Goal: Transaction & Acquisition: Book appointment/travel/reservation

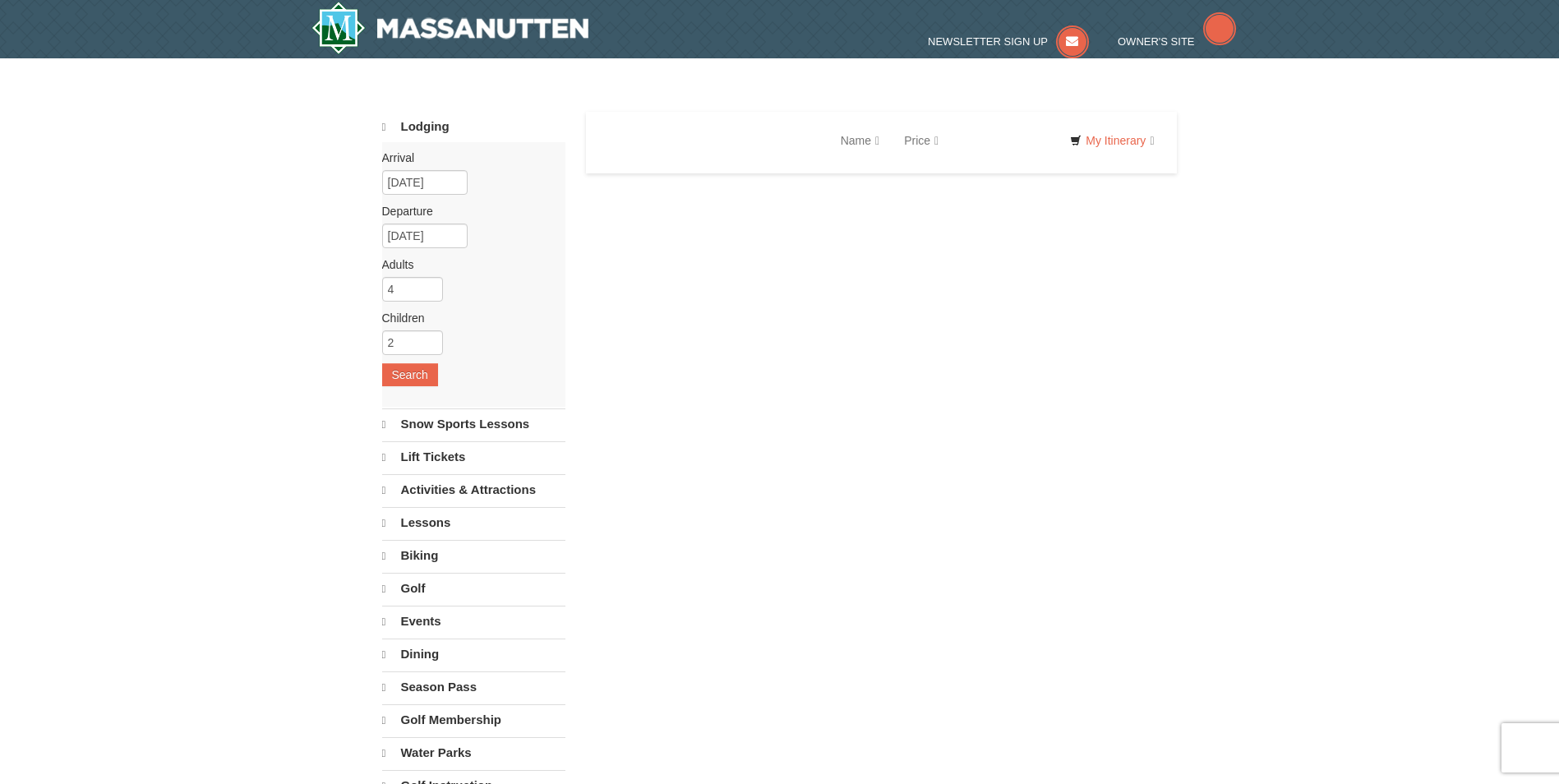
select select "9"
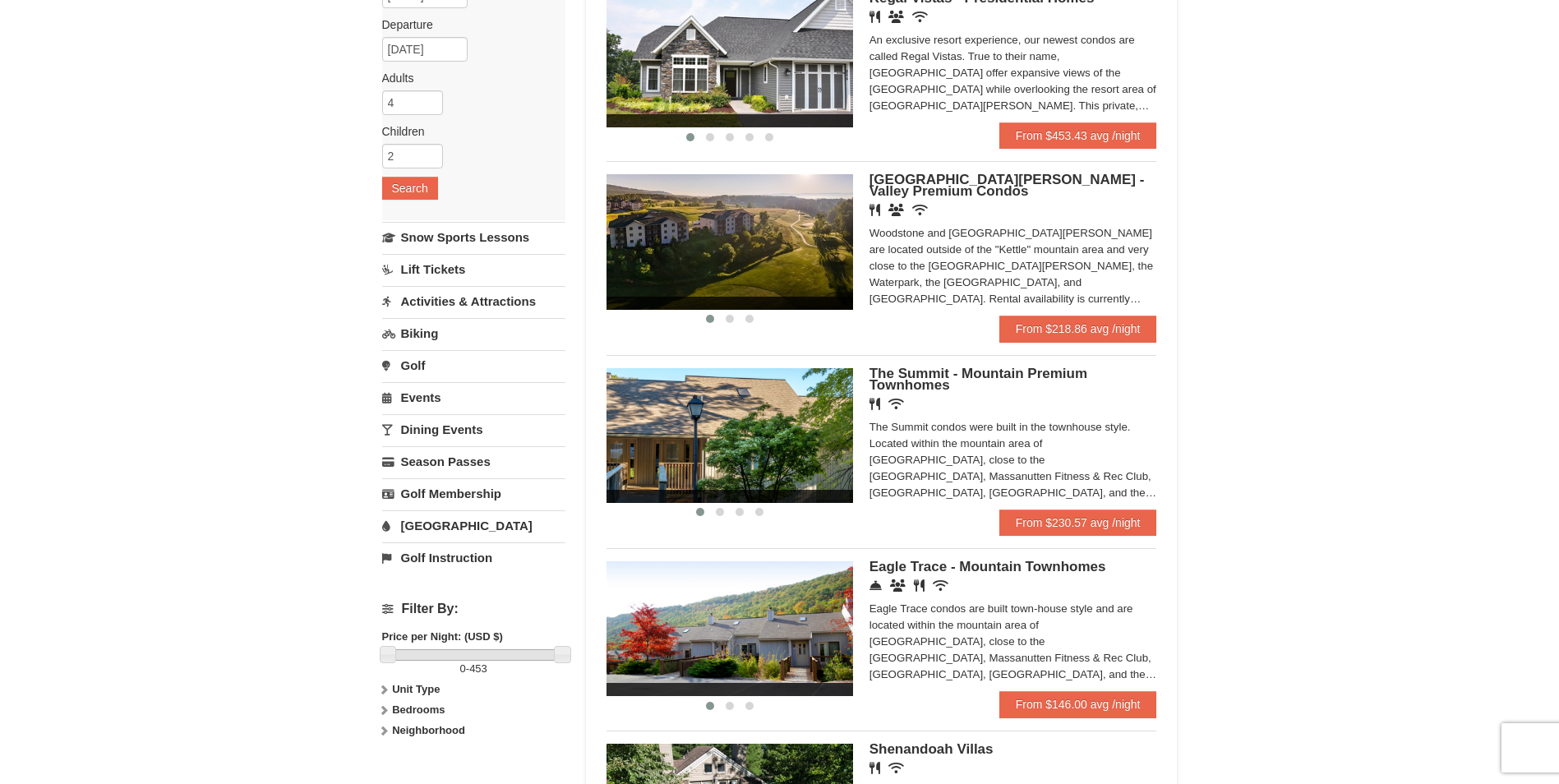
scroll to position [210, 0]
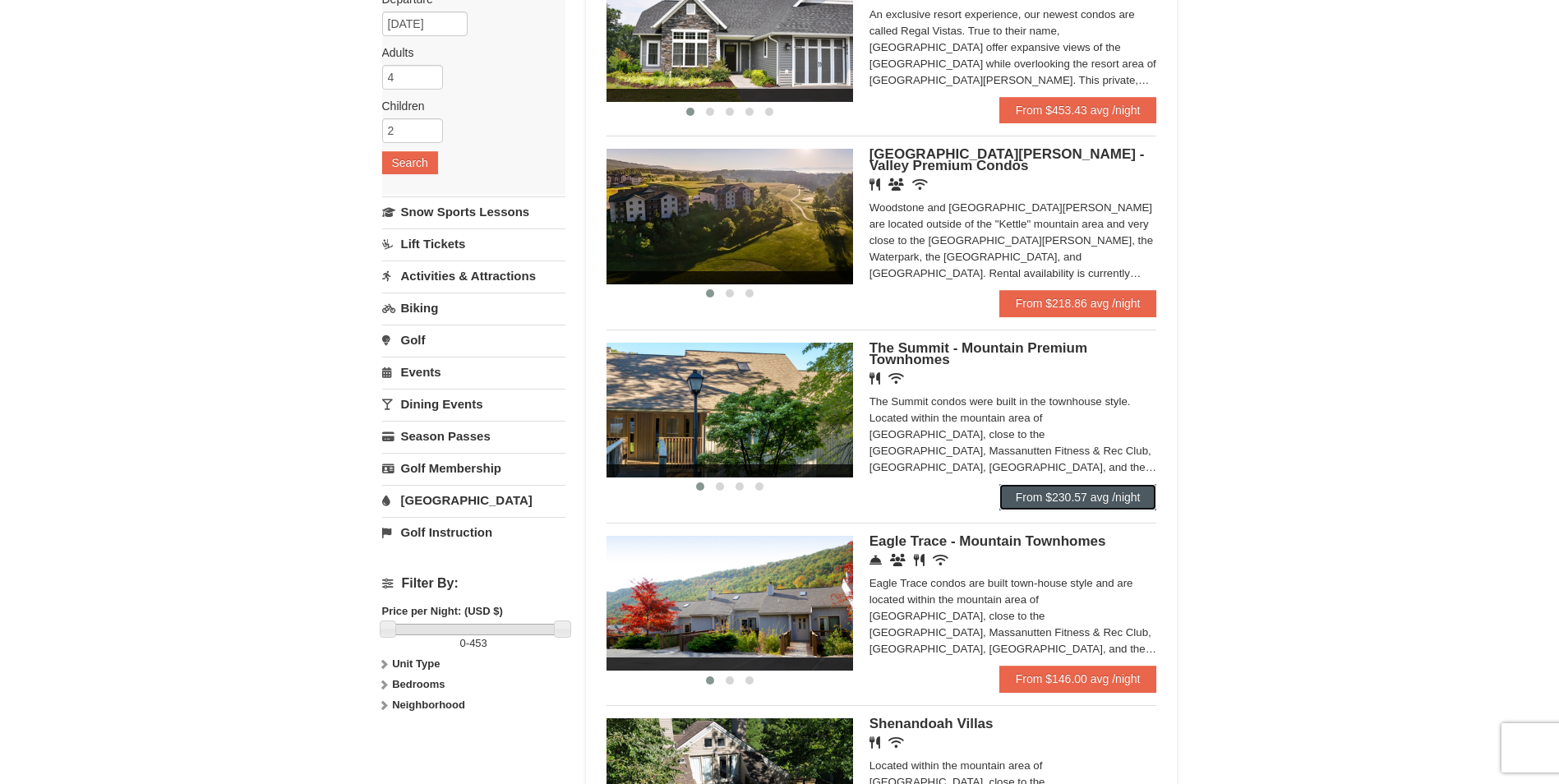
click at [1138, 494] on link "From $230.57 avg /night" at bounding box center [1078, 497] width 158 height 26
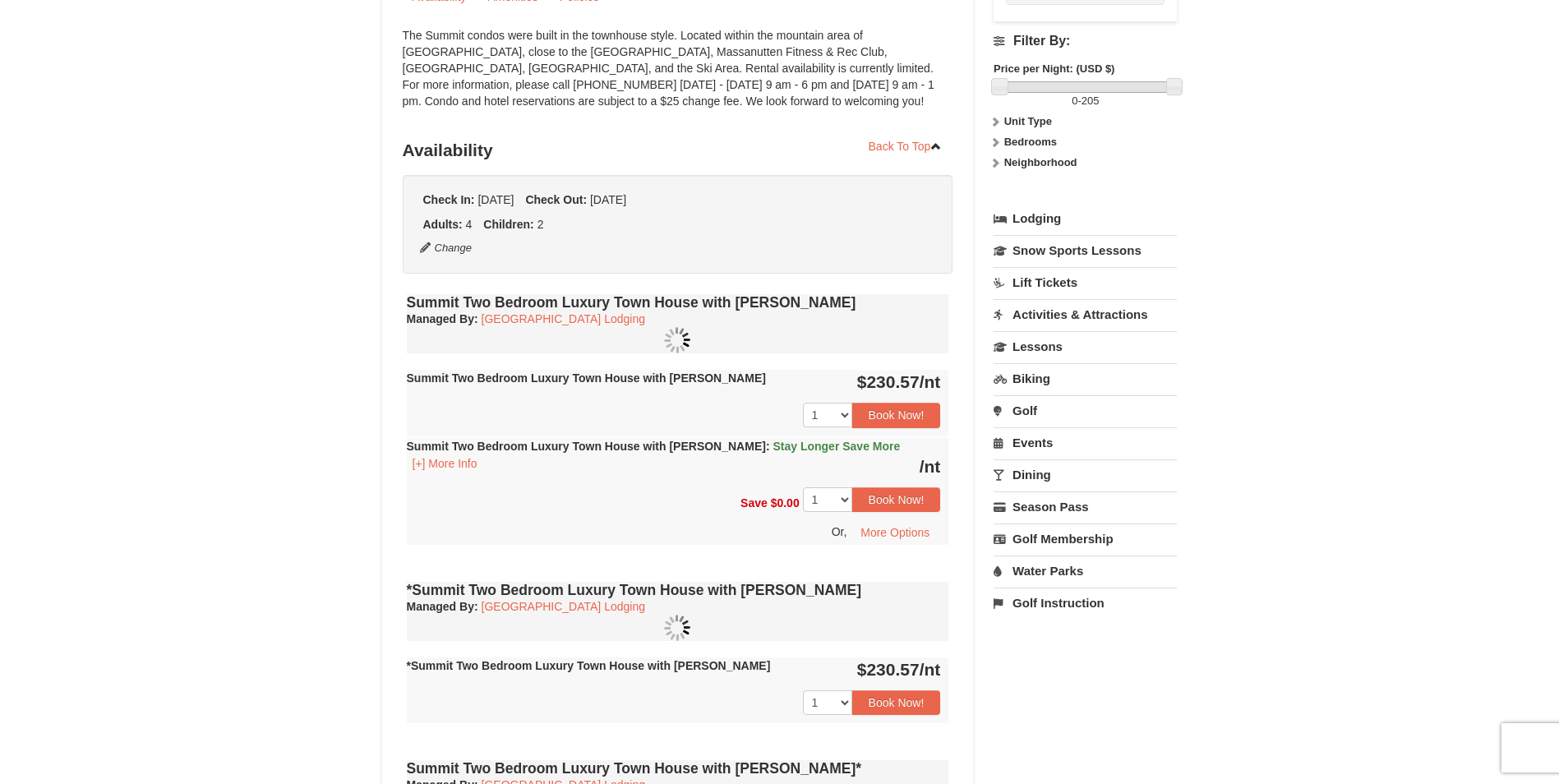
scroll to position [82, 0]
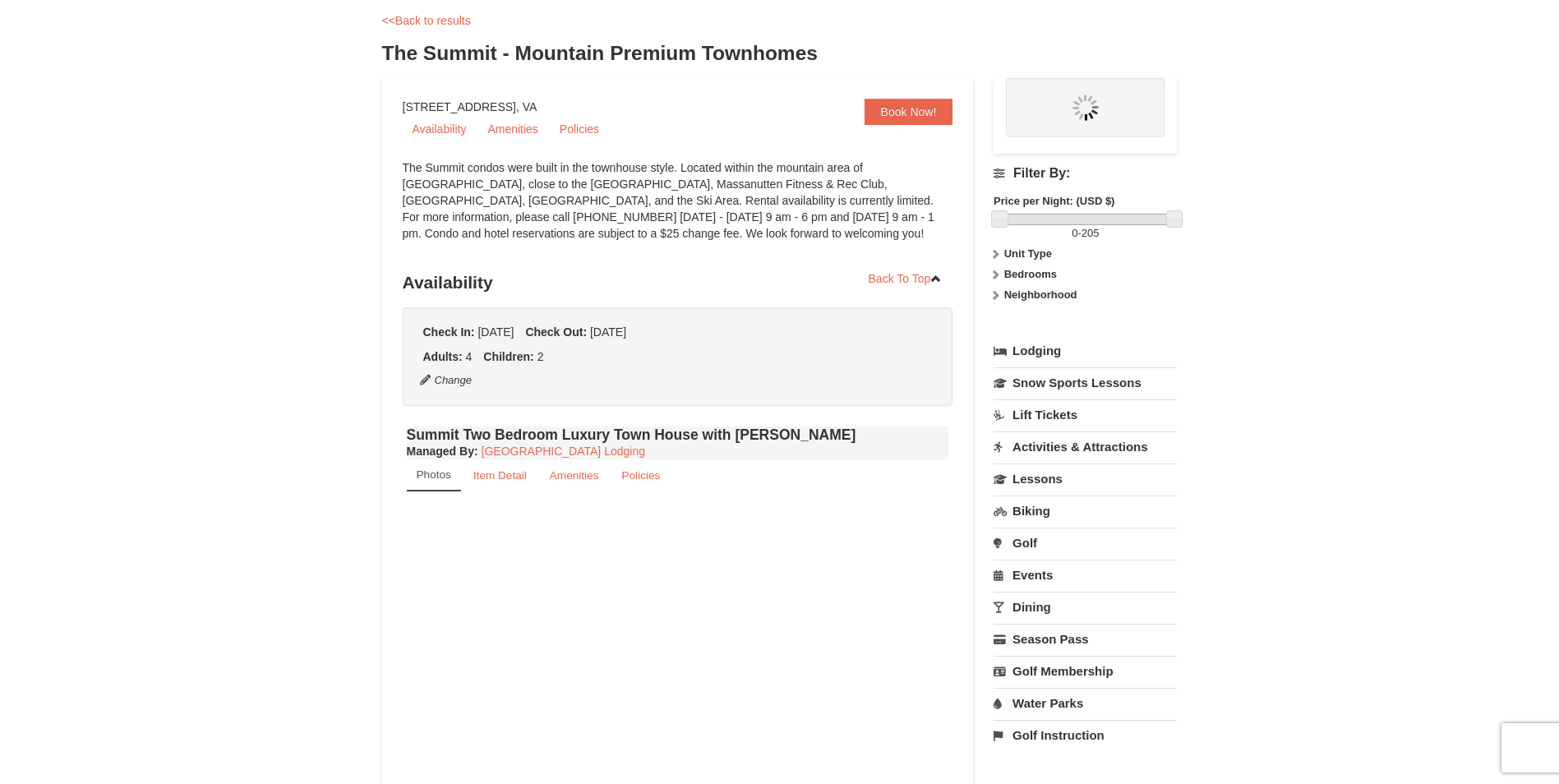
select select "9"
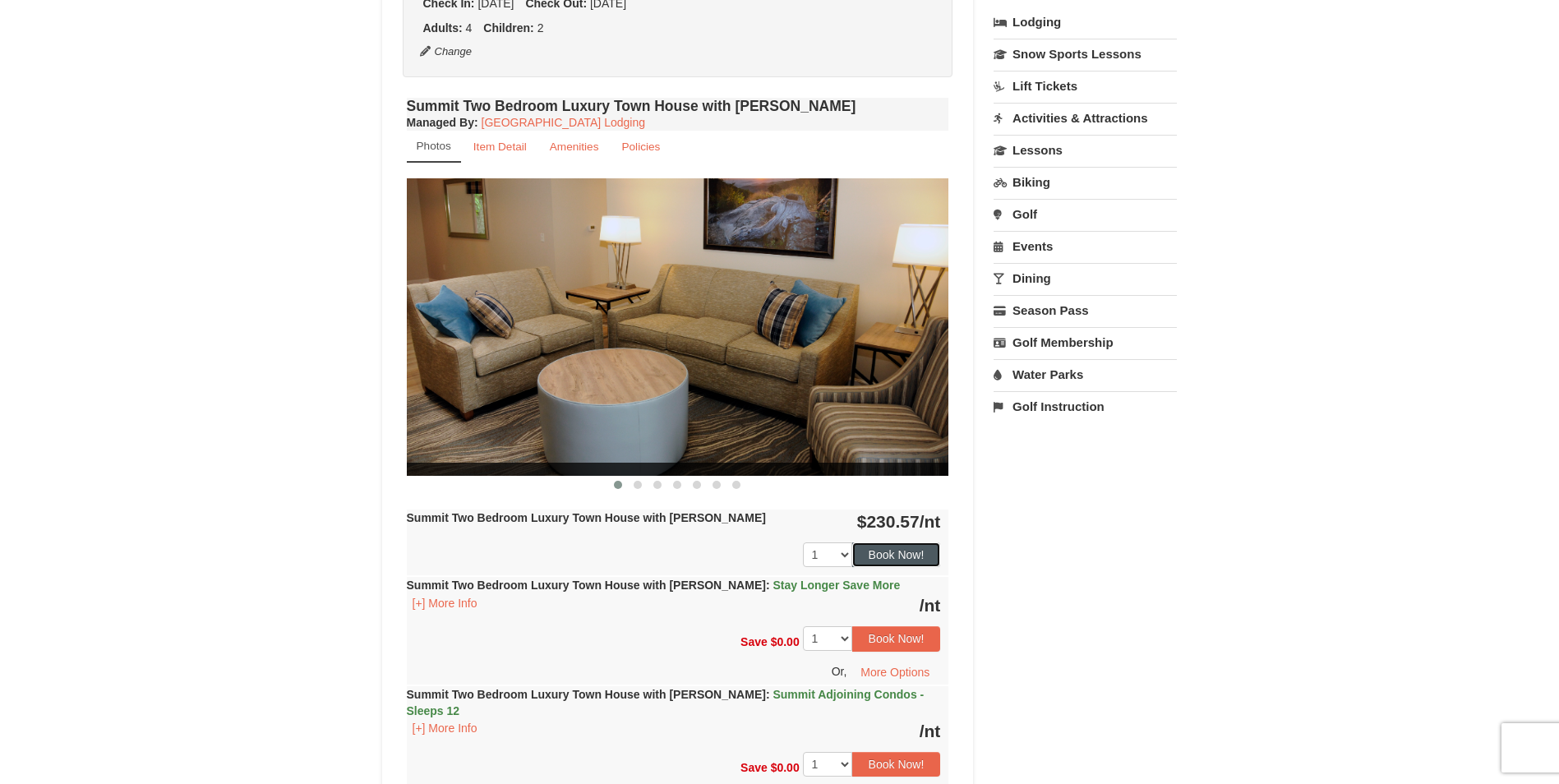
click at [906, 543] on button "Book Now!" at bounding box center [897, 554] width 88 height 24
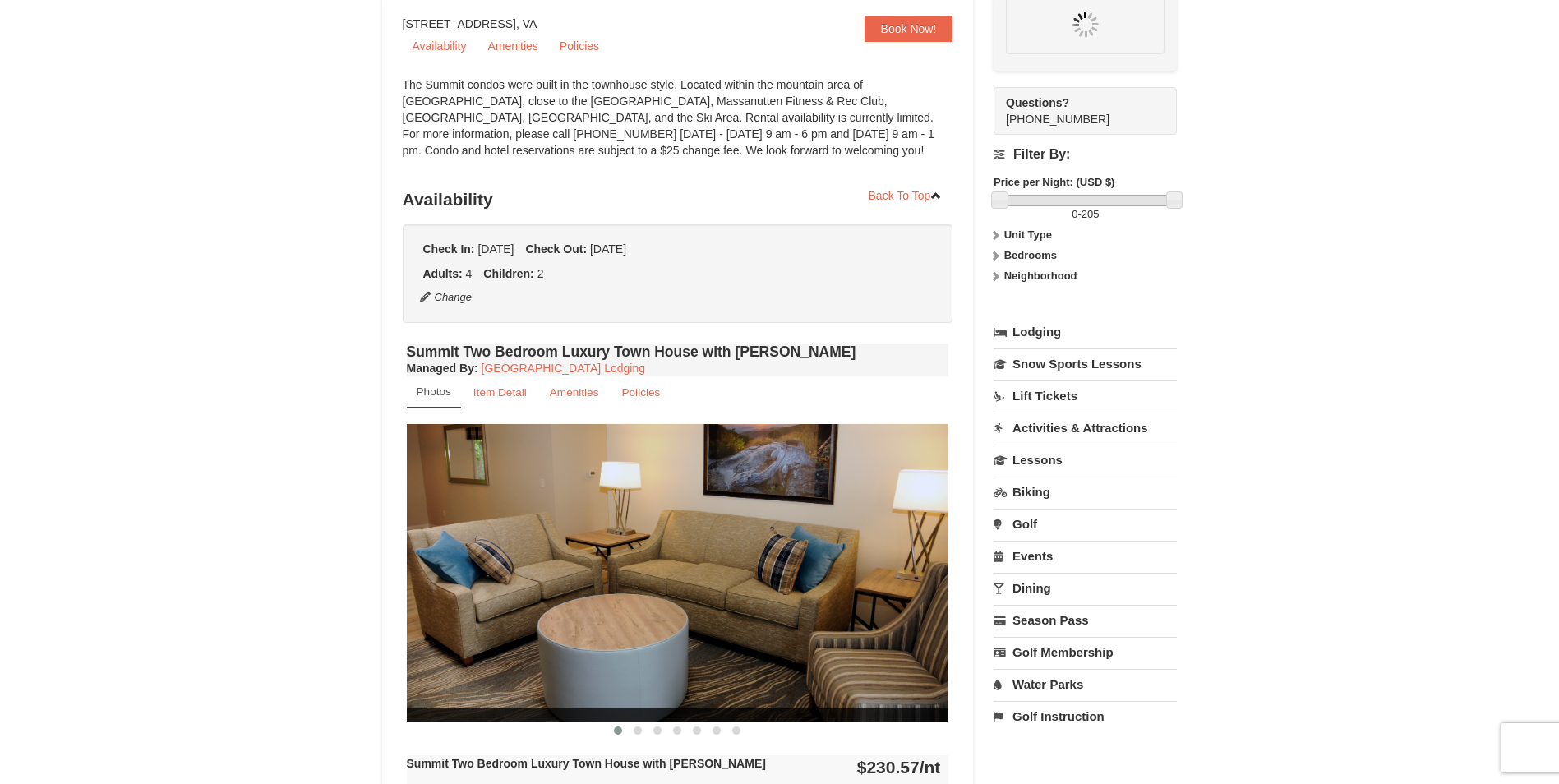
scroll to position [160, 0]
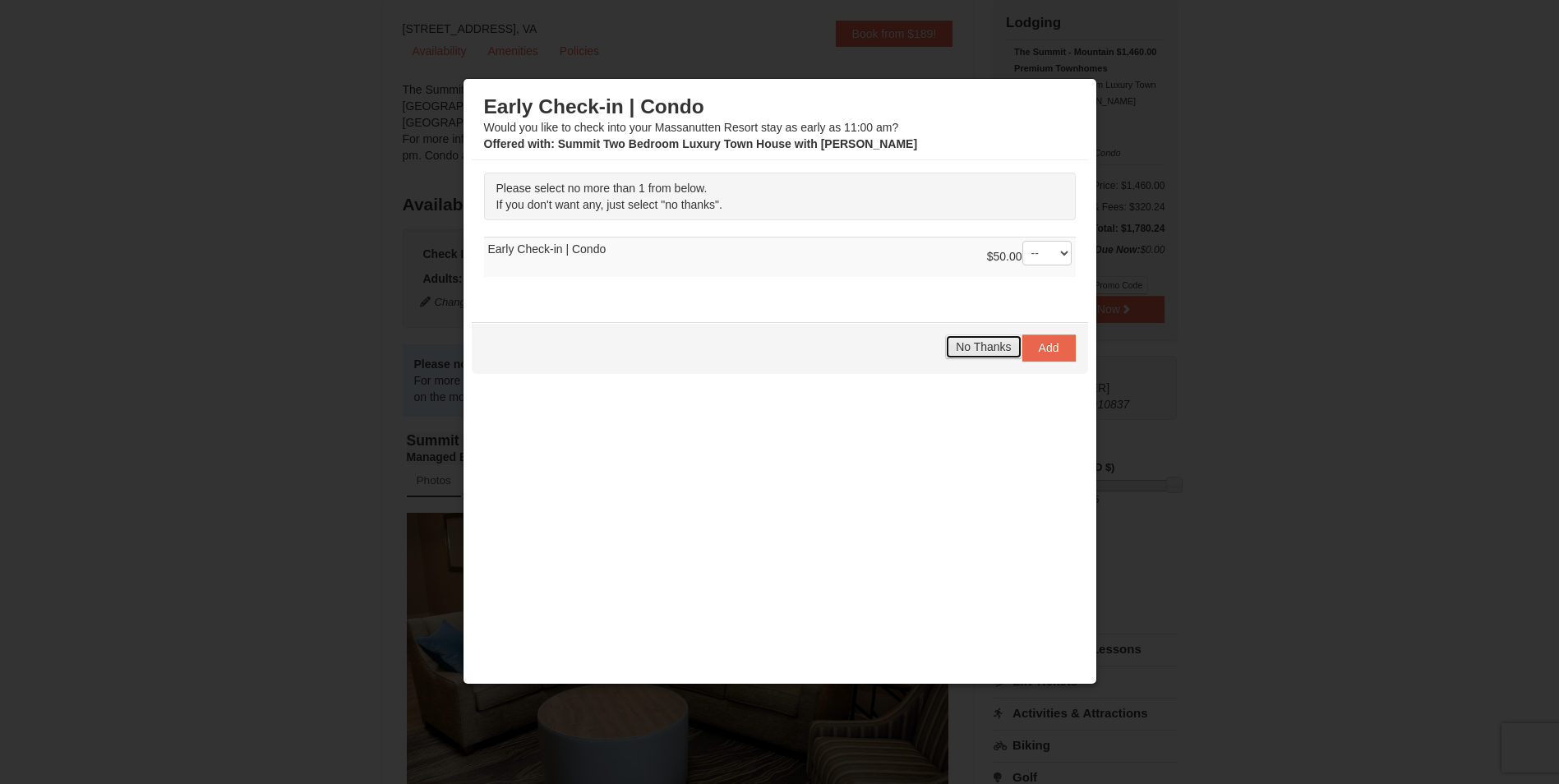
click at [980, 354] on button "No Thanks" at bounding box center [983, 346] width 77 height 24
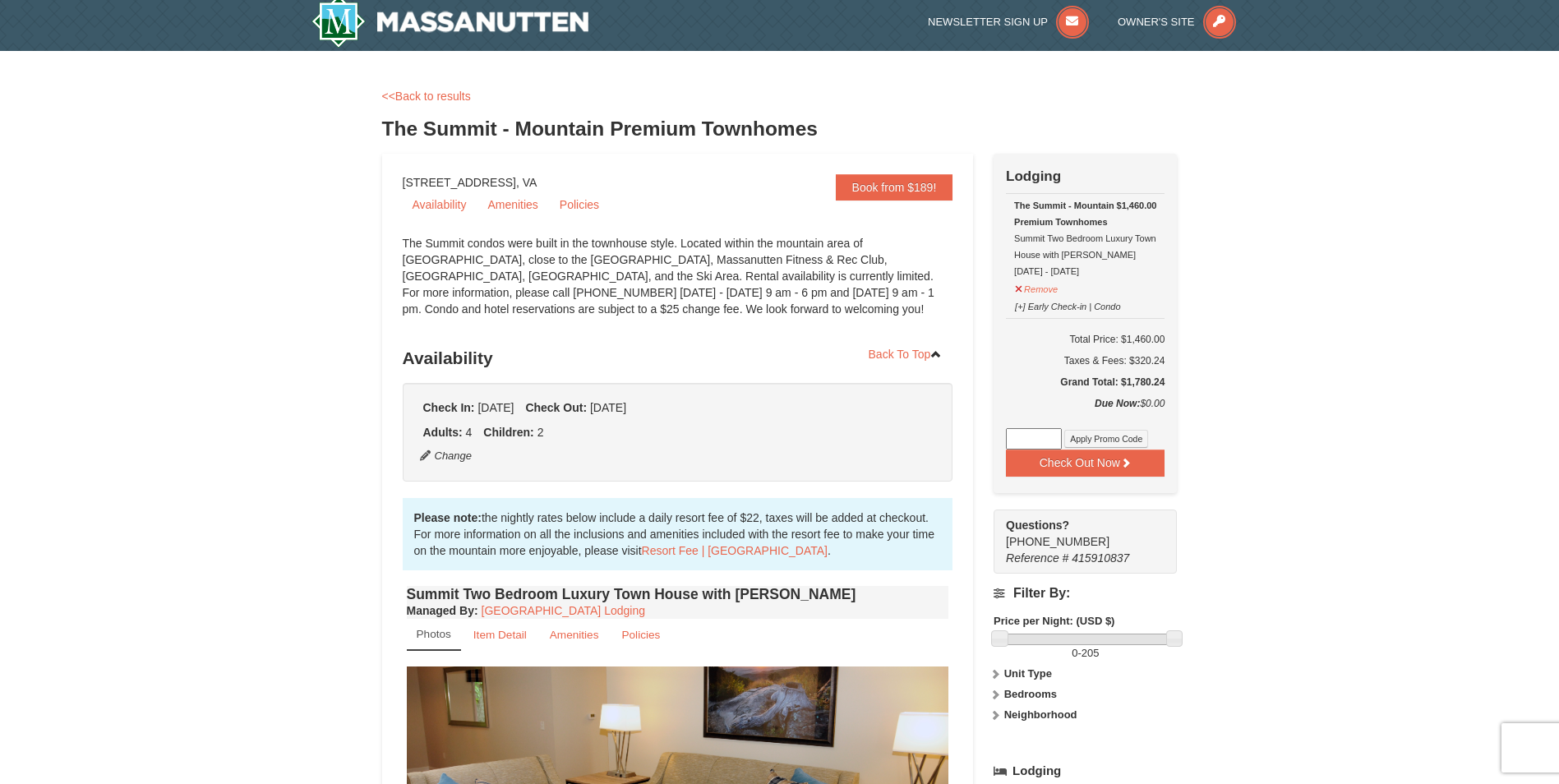
scroll to position [0, 0]
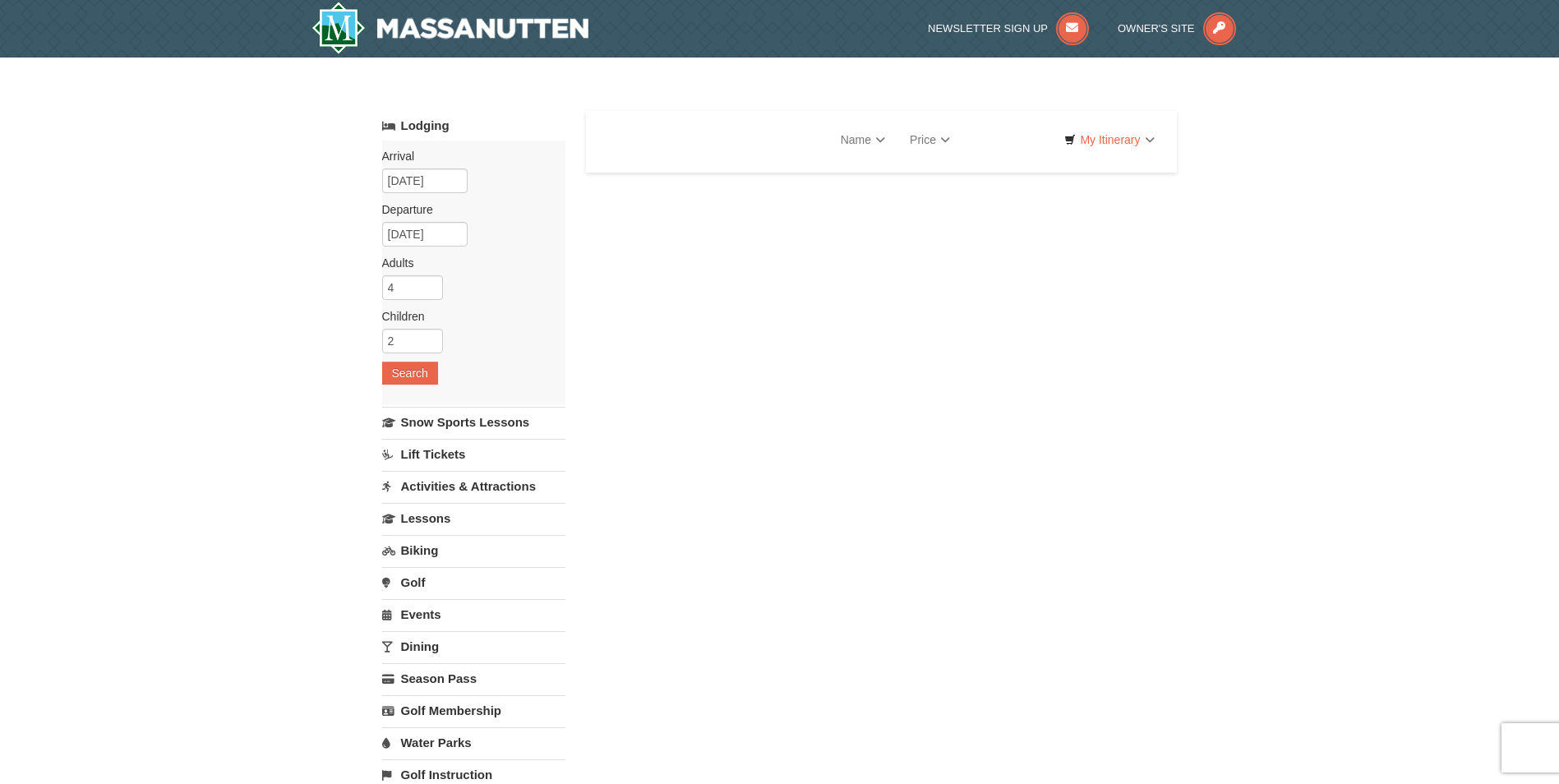
select select "9"
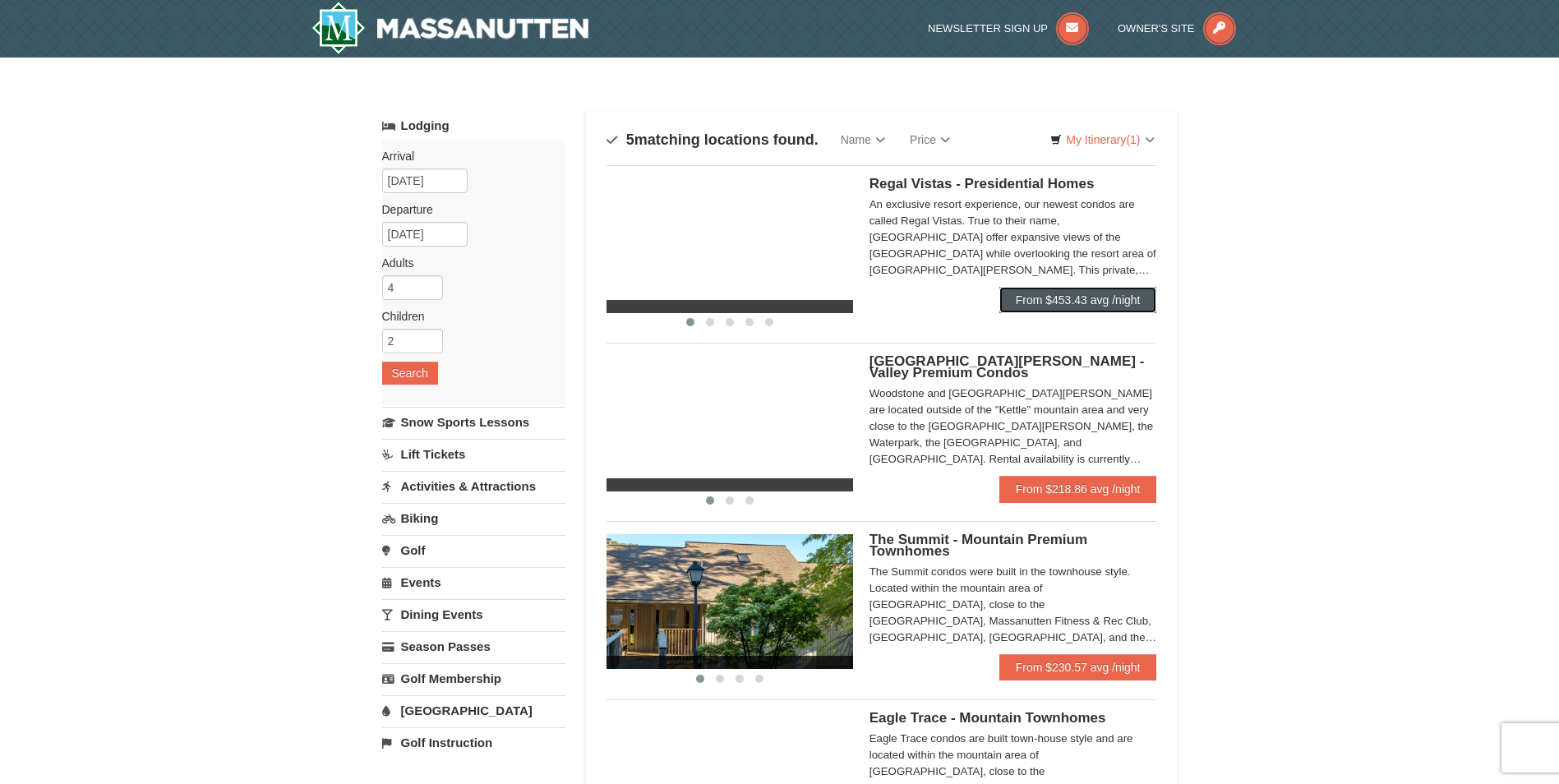
click at [1139, 311] on link "From $453.43 avg /night" at bounding box center [1078, 299] width 158 height 26
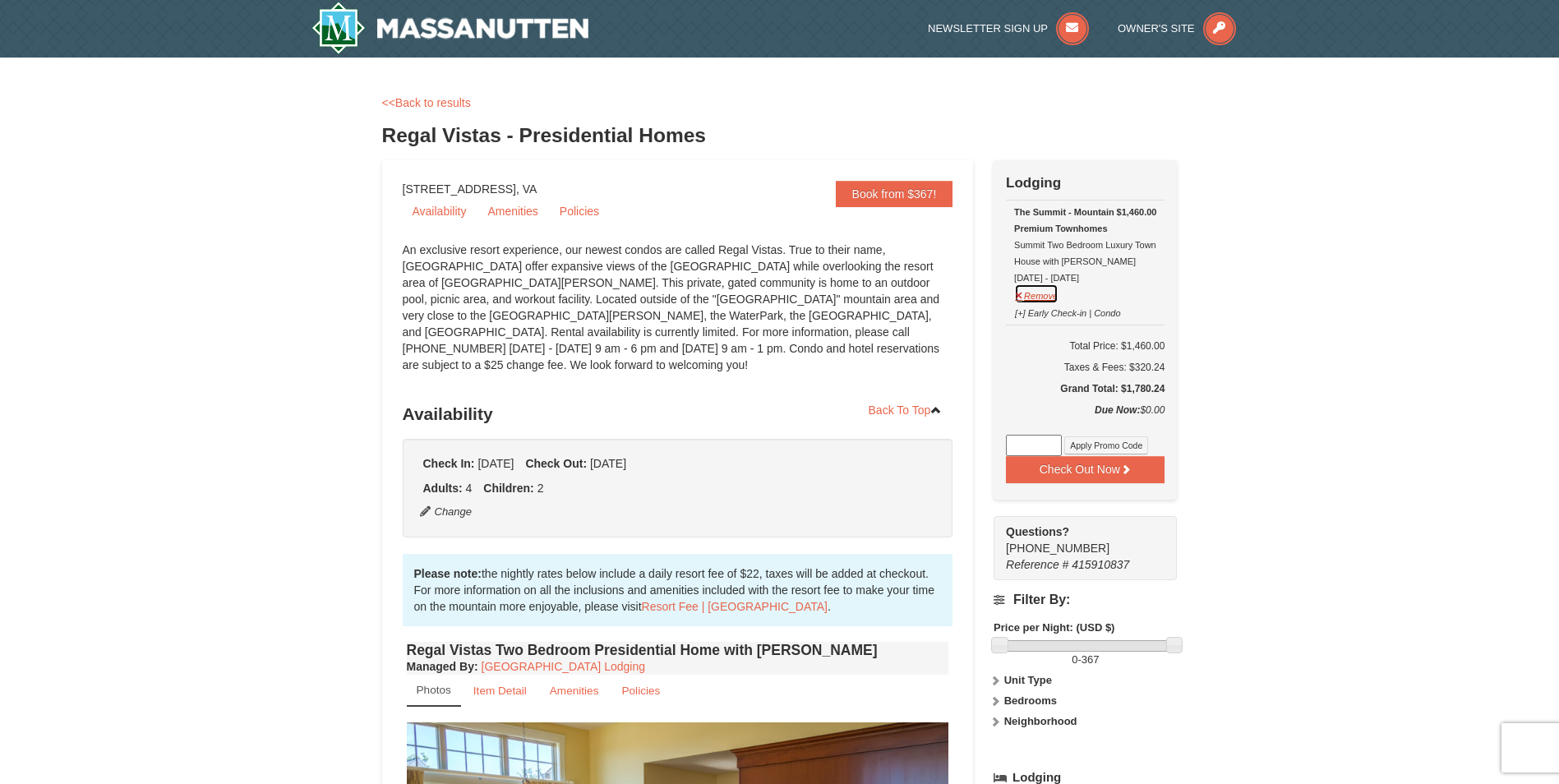
click at [1033, 290] on button "Remove" at bounding box center [1035, 294] width 44 height 21
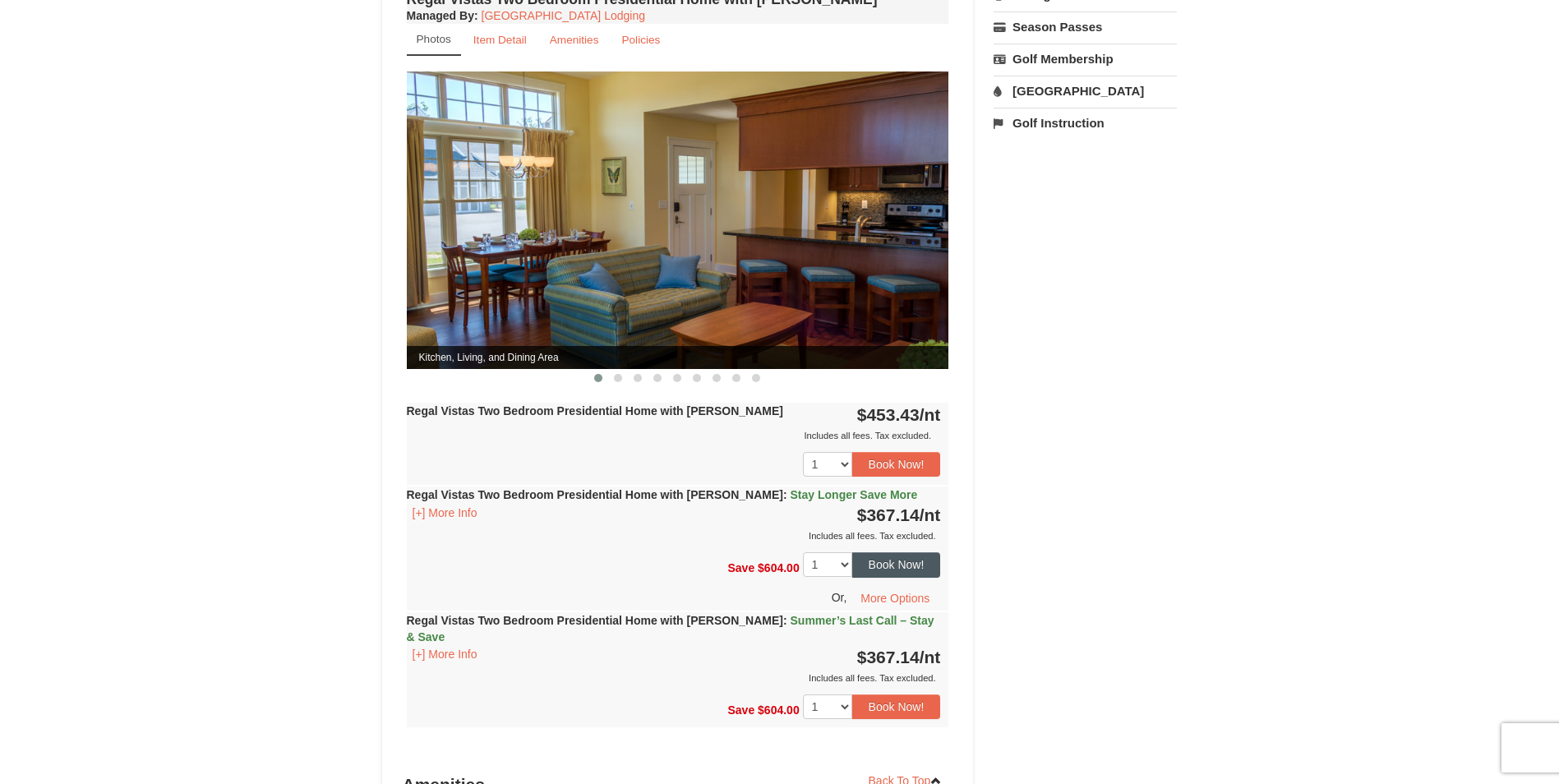
scroll to position [740, 0]
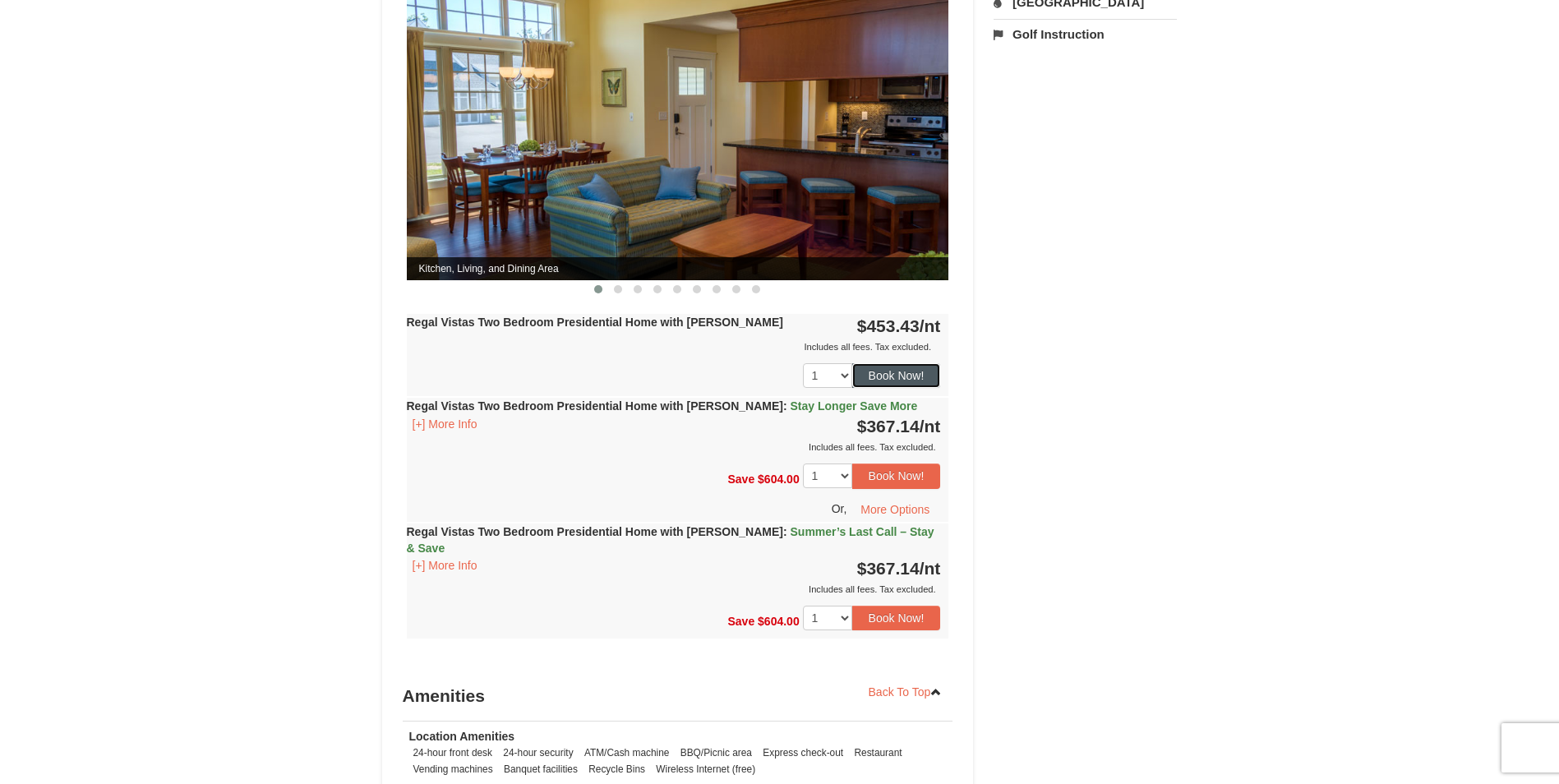
click at [910, 369] on button "Book Now!" at bounding box center [897, 375] width 88 height 24
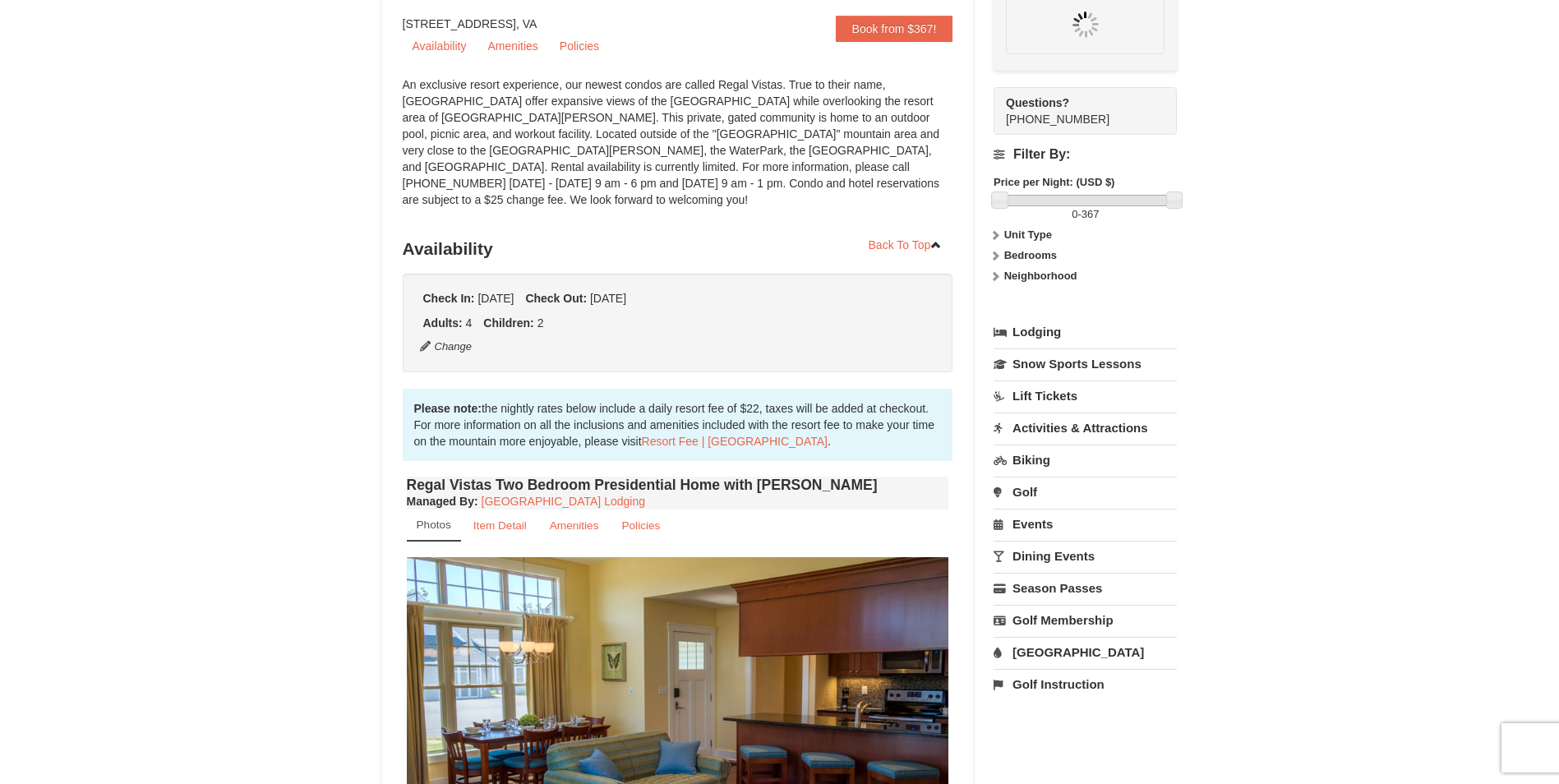
scroll to position [160, 0]
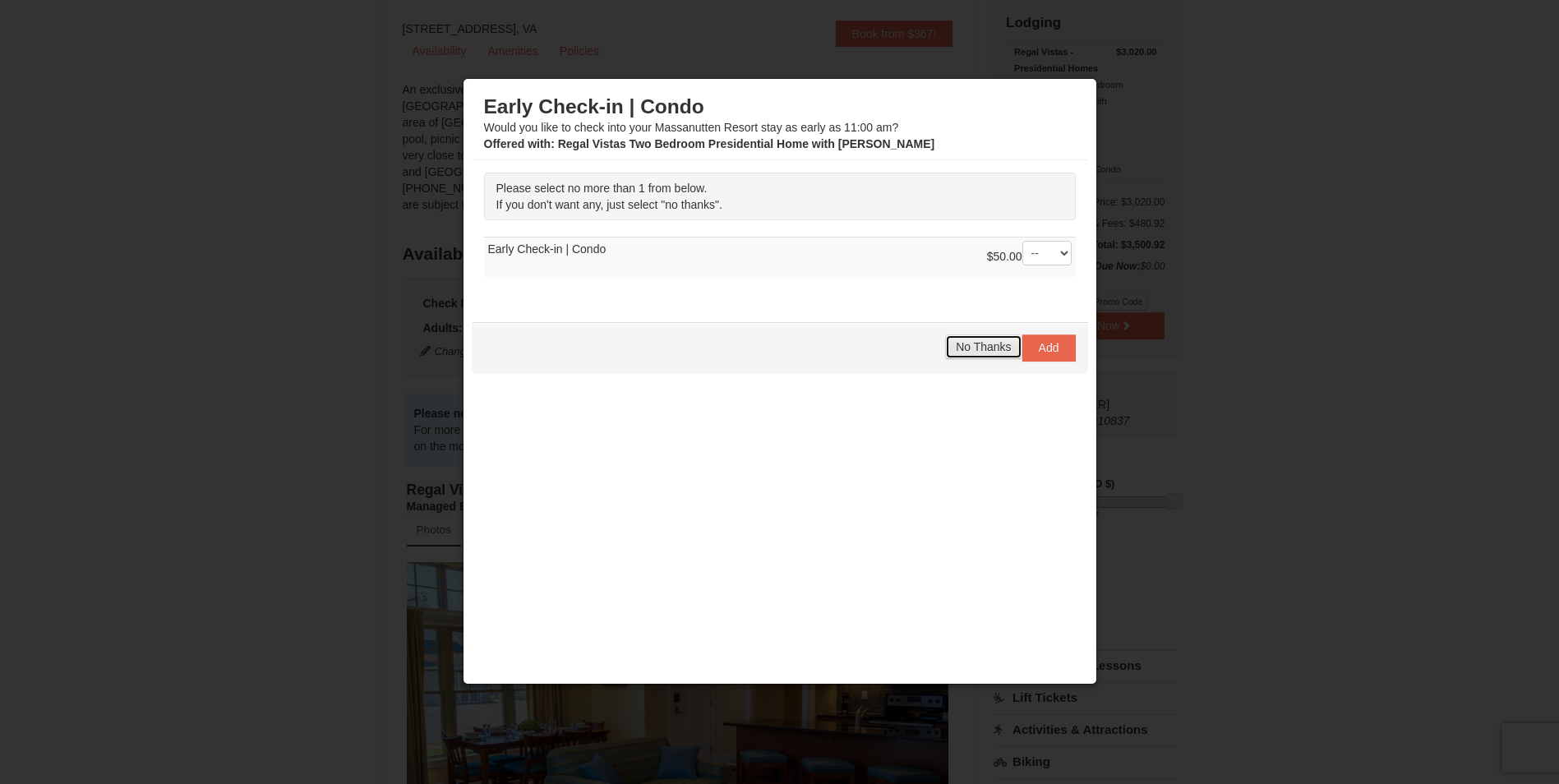
click at [993, 341] on span "No Thanks" at bounding box center [982, 347] width 55 height 14
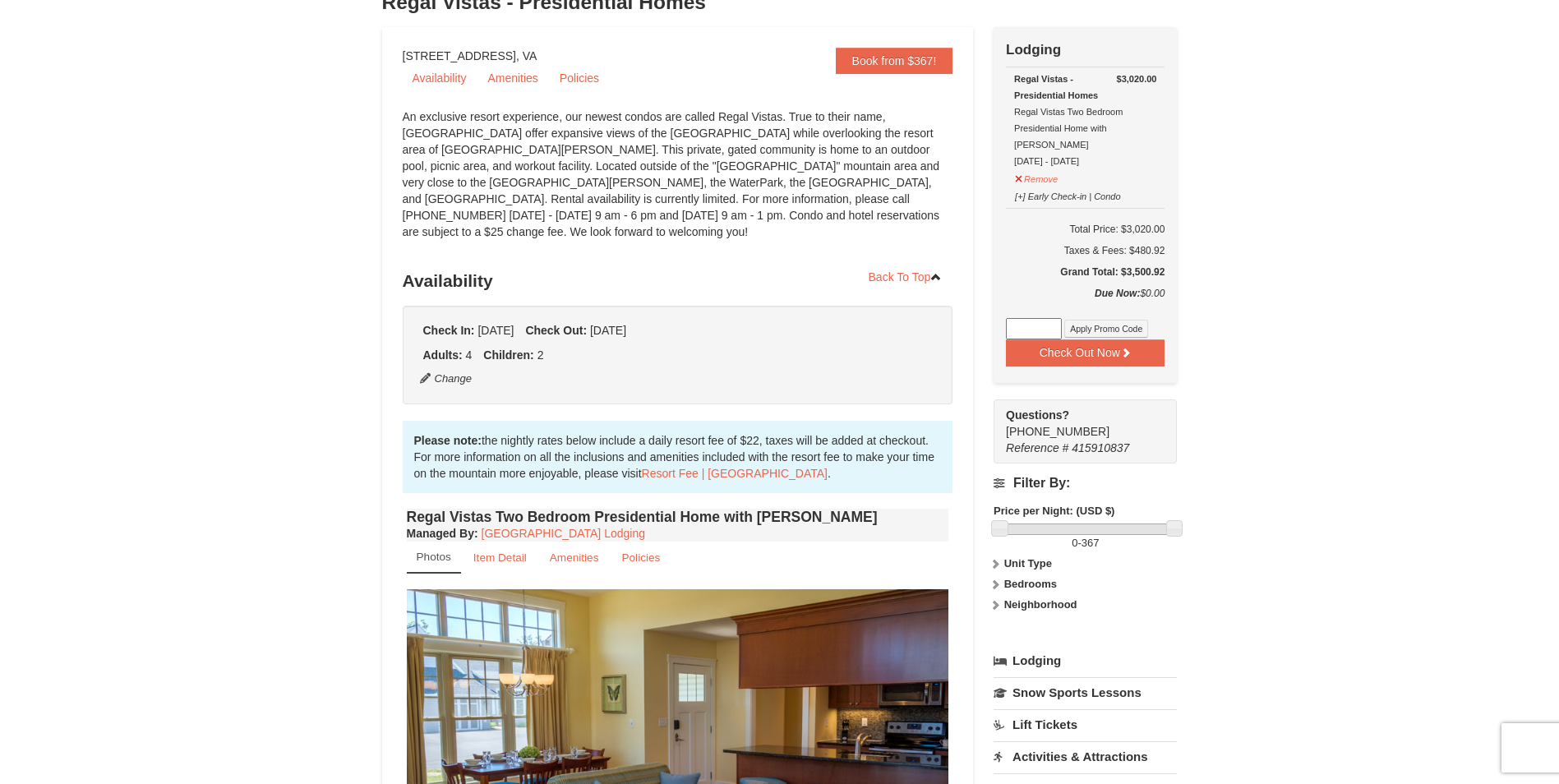
scroll to position [112, 0]
